Goal: Find contact information: Find contact information

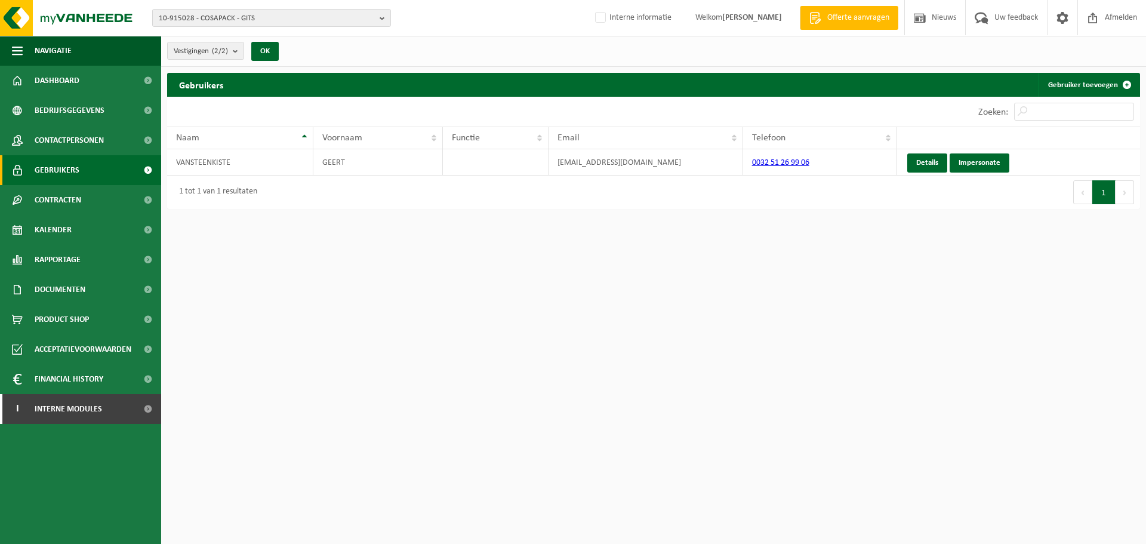
click at [555, 353] on html "10-915028 - COSAPACK - GITS 10-915028 - COSAPACK - GITS 10-921544 - COSAPACK-CR…" at bounding box center [573, 272] width 1146 height 544
click at [321, 20] on span "10-915028 - COSAPACK - GITS" at bounding box center [267, 19] width 216 height 18
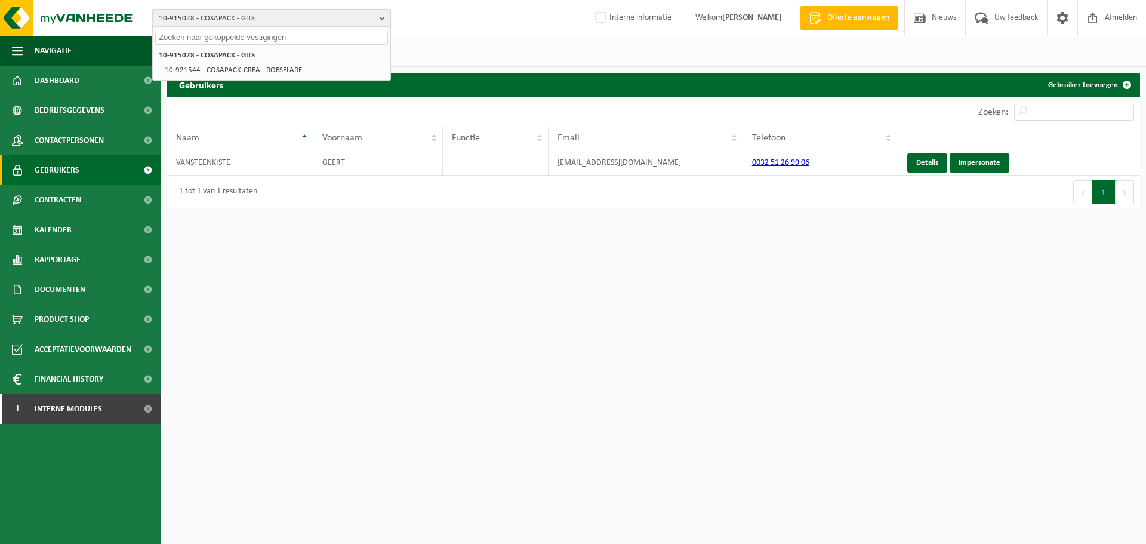
paste input "01-065888"
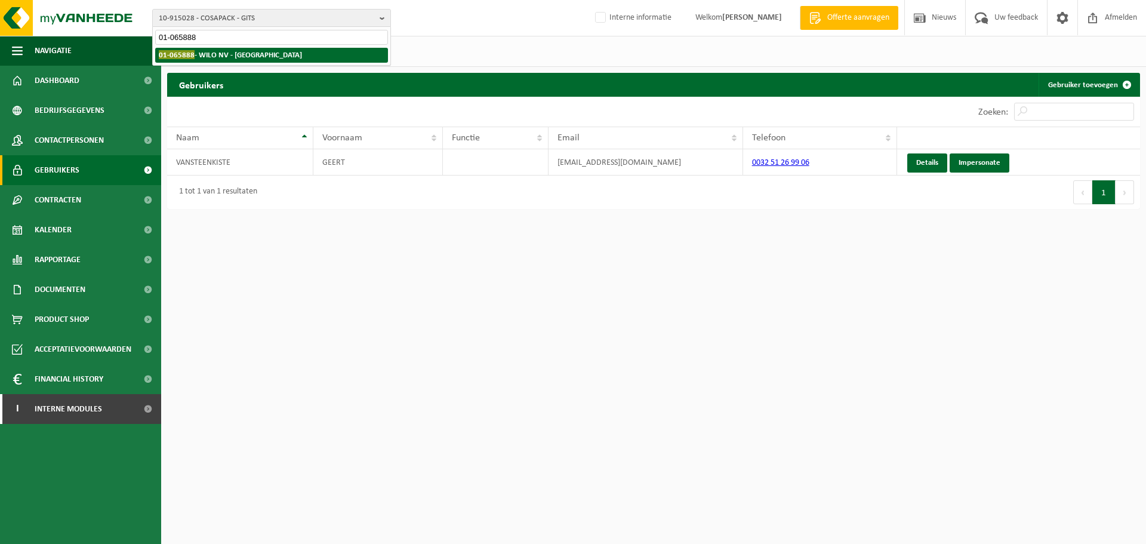
type input "01-065888"
click at [266, 55] on strong "01-065888 - WILO NV - GANSHOREN" at bounding box center [230, 54] width 143 height 9
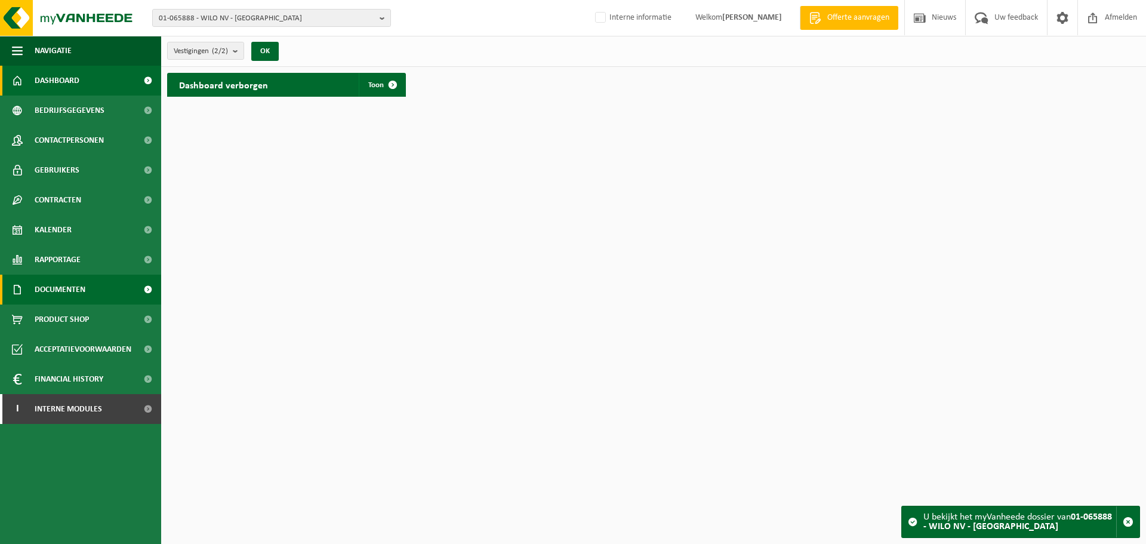
click at [100, 298] on link "Documenten" at bounding box center [80, 290] width 161 height 30
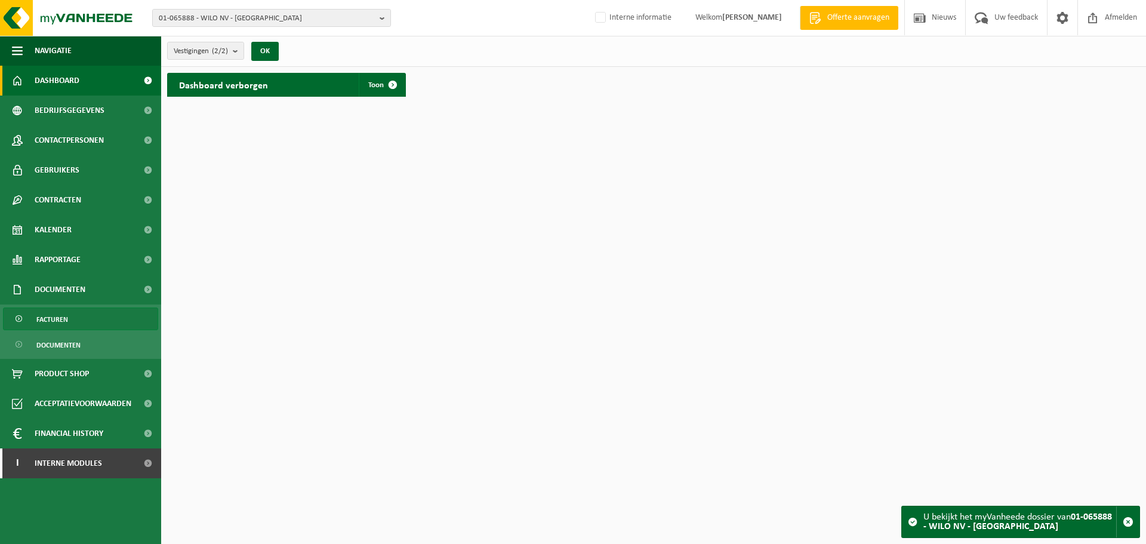
click at [26, 319] on link "Facturen" at bounding box center [80, 318] width 155 height 23
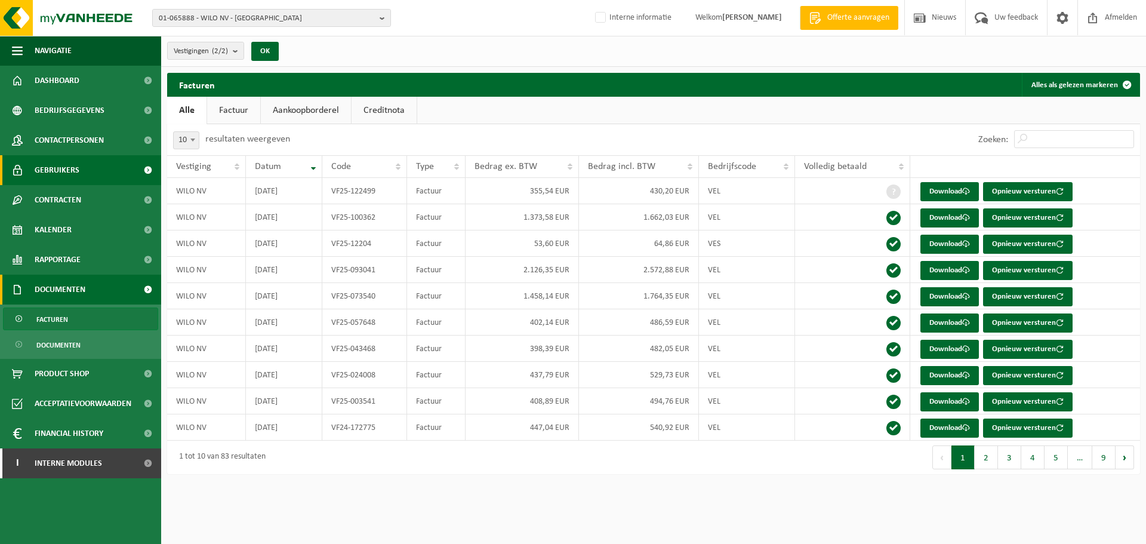
click at [69, 182] on span "Gebruikers" at bounding box center [57, 170] width 45 height 30
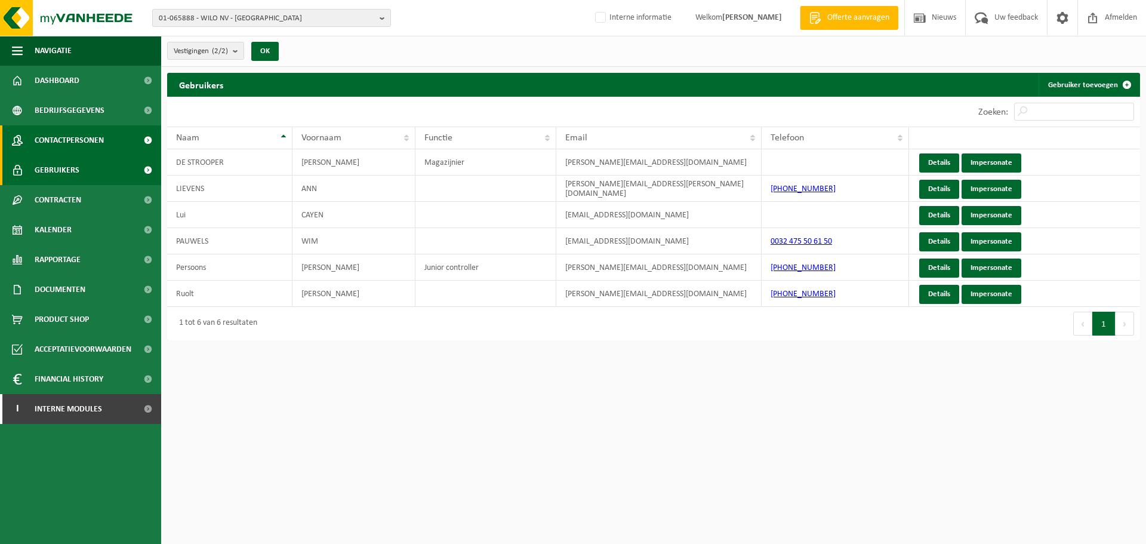
click at [60, 141] on span "Contactpersonen" at bounding box center [69, 140] width 69 height 30
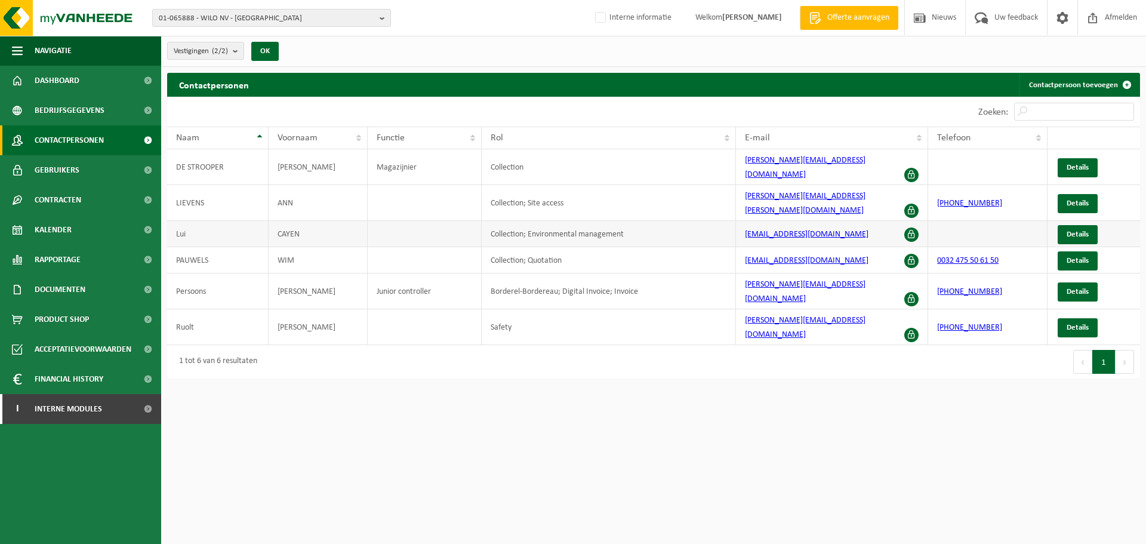
click at [623, 222] on td "Collection; Environmental management" at bounding box center [609, 234] width 254 height 26
click at [1074, 230] on span "Details" at bounding box center [1078, 234] width 22 height 8
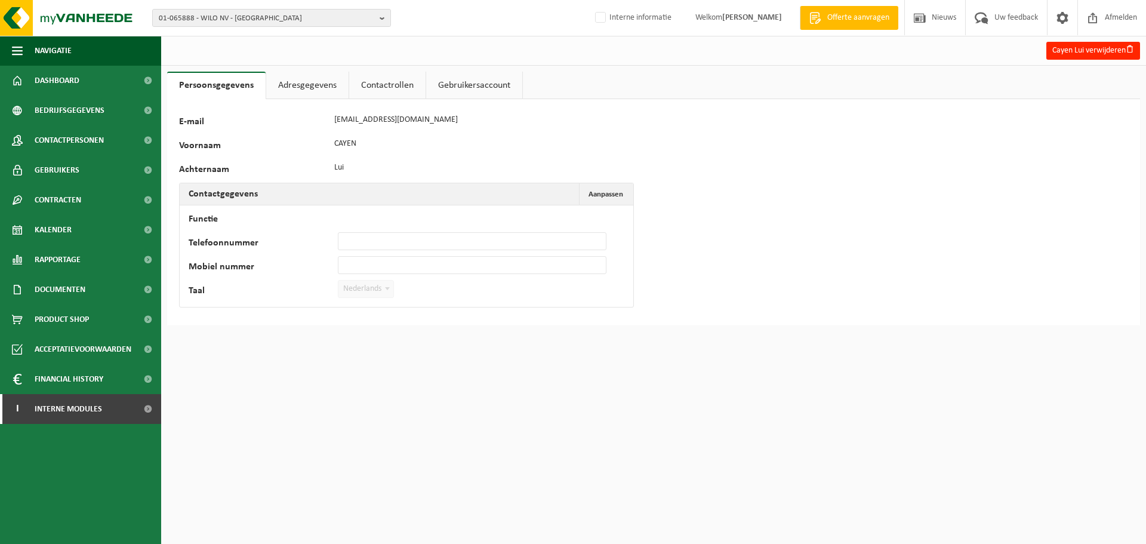
click at [377, 85] on link "Contactrollen" at bounding box center [387, 85] width 76 height 27
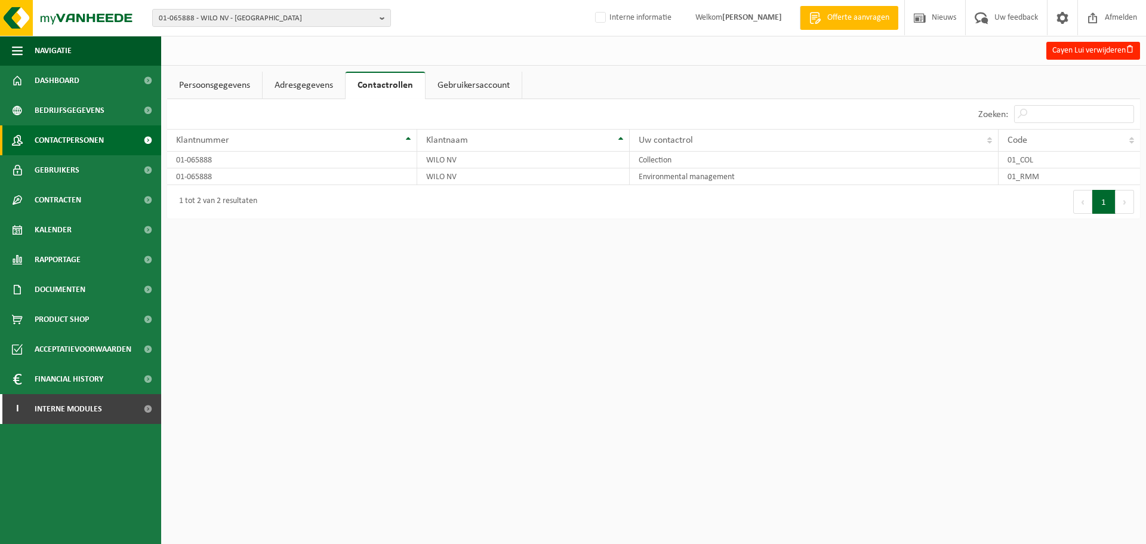
click at [73, 144] on span "Contactpersonen" at bounding box center [69, 140] width 69 height 30
